Goal: Information Seeking & Learning: Learn about a topic

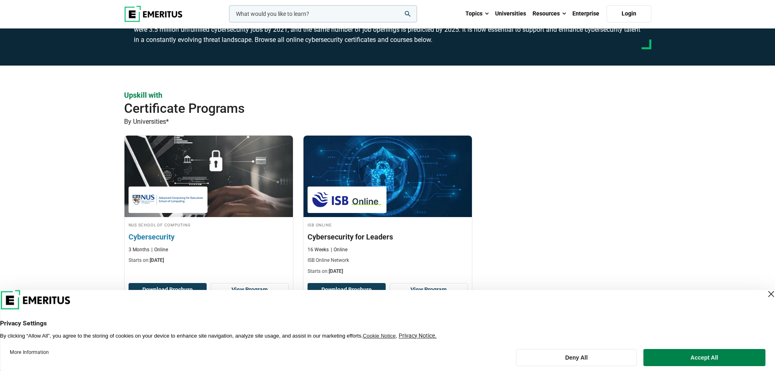
scroll to position [163, 0]
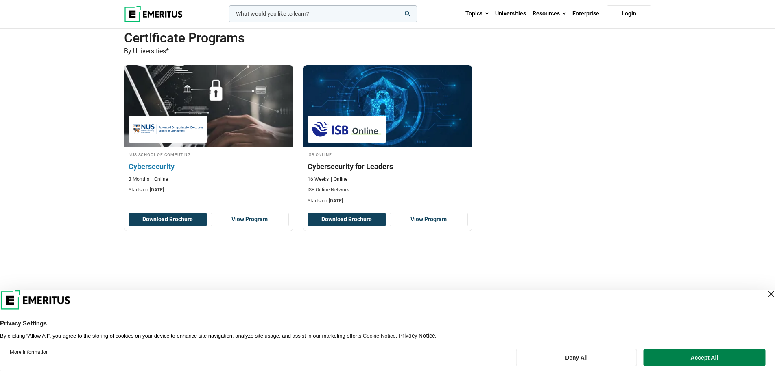
click at [245, 126] on img at bounding box center [208, 106] width 185 height 90
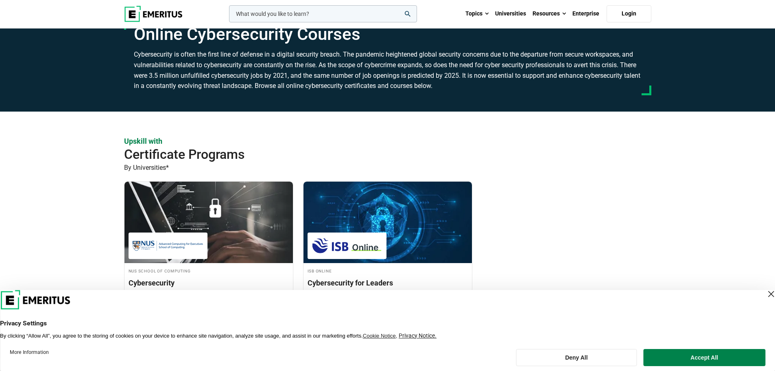
scroll to position [203, 0]
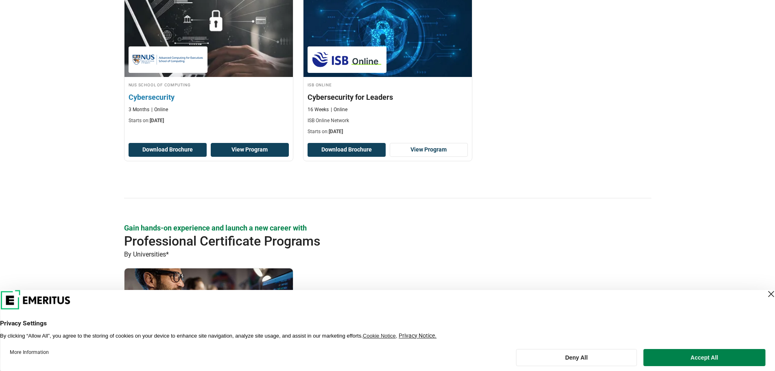
click at [233, 147] on link "View Program" at bounding box center [250, 150] width 78 height 14
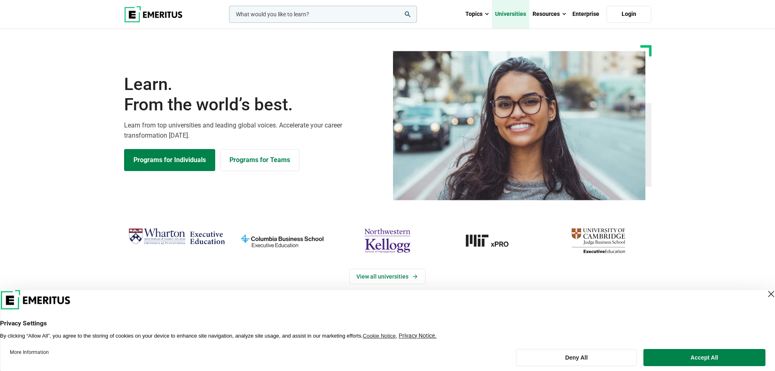
click at [519, 11] on link "Universities" at bounding box center [510, 14] width 37 height 28
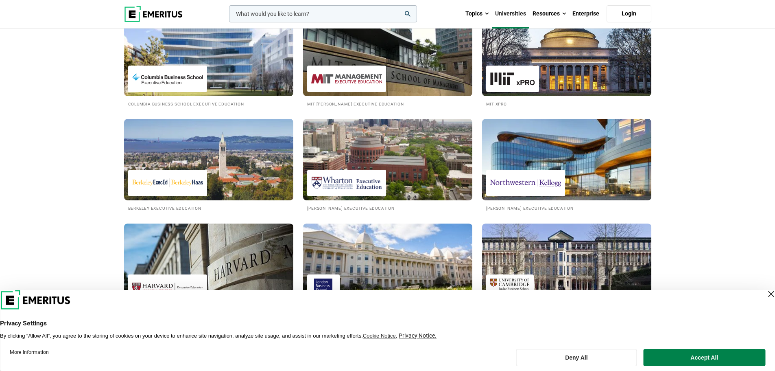
scroll to position [81, 0]
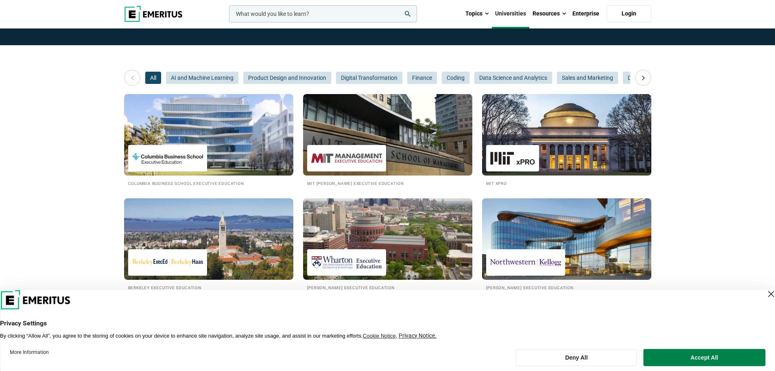
click at [156, 13] on img at bounding box center [153, 14] width 59 height 16
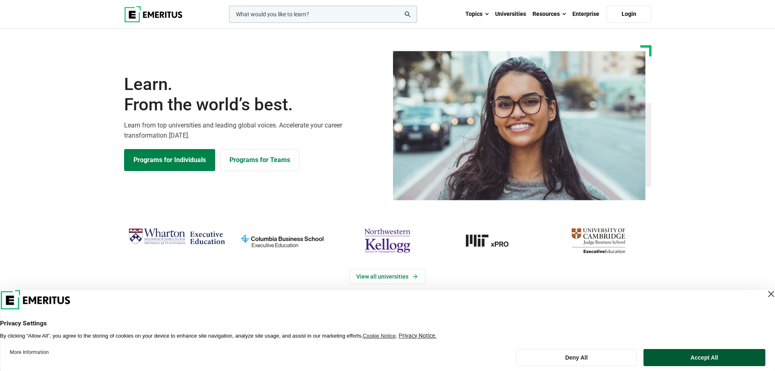
click at [666, 354] on button "Accept All" at bounding box center [705, 357] width 122 height 17
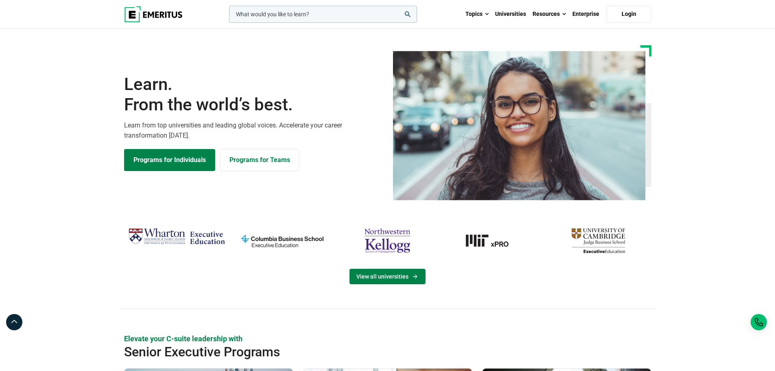
click at [378, 276] on link "View all universities" at bounding box center [387, 276] width 76 height 15
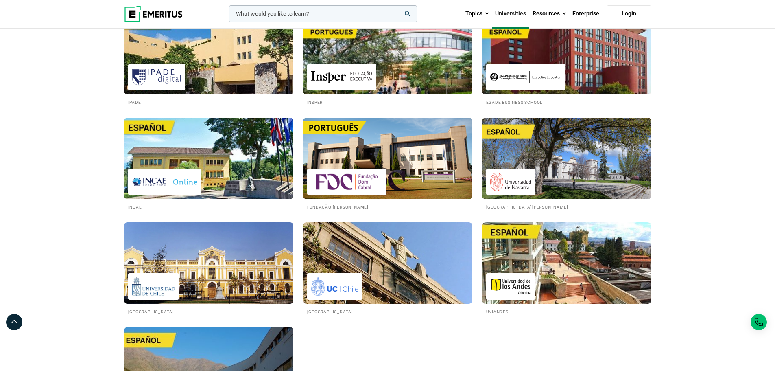
scroll to position [1424, 0]
